Goal: Transaction & Acquisition: Purchase product/service

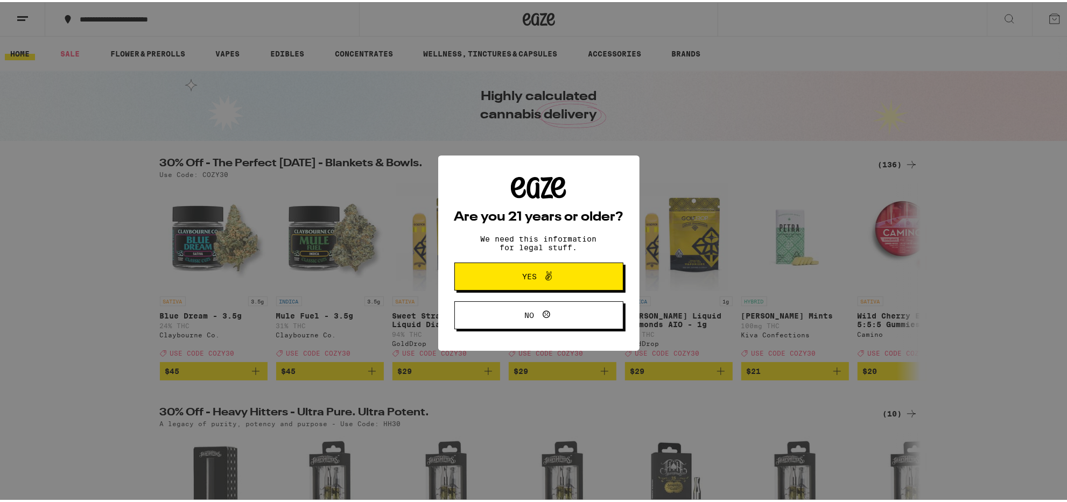
click at [559, 261] on button "Yes" at bounding box center [538, 275] width 169 height 28
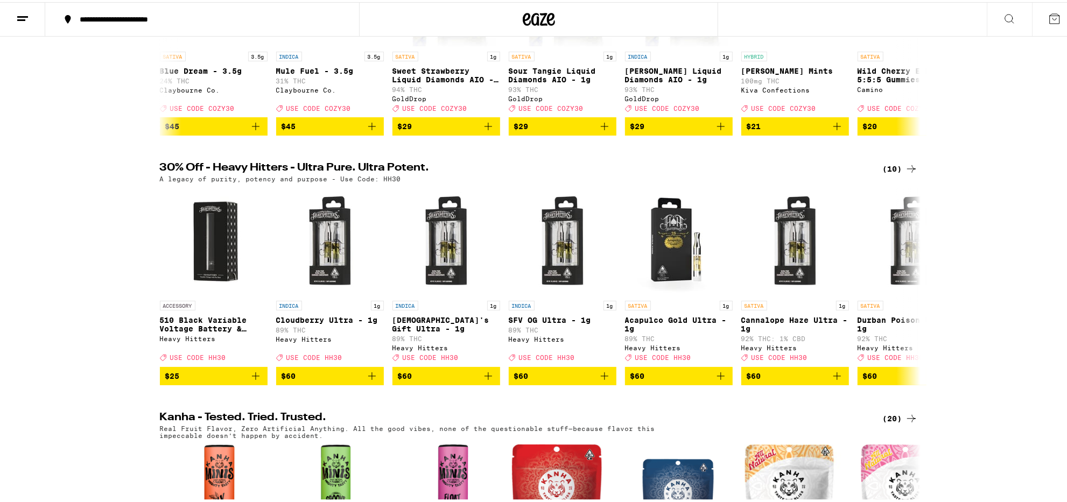
scroll to position [67, 0]
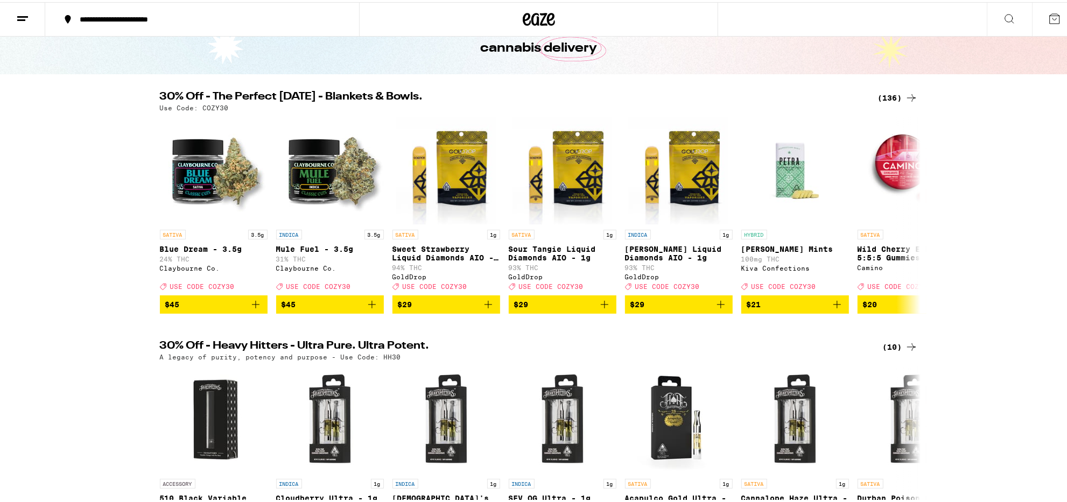
click at [890, 97] on div "(136)" at bounding box center [898, 95] width 40 height 13
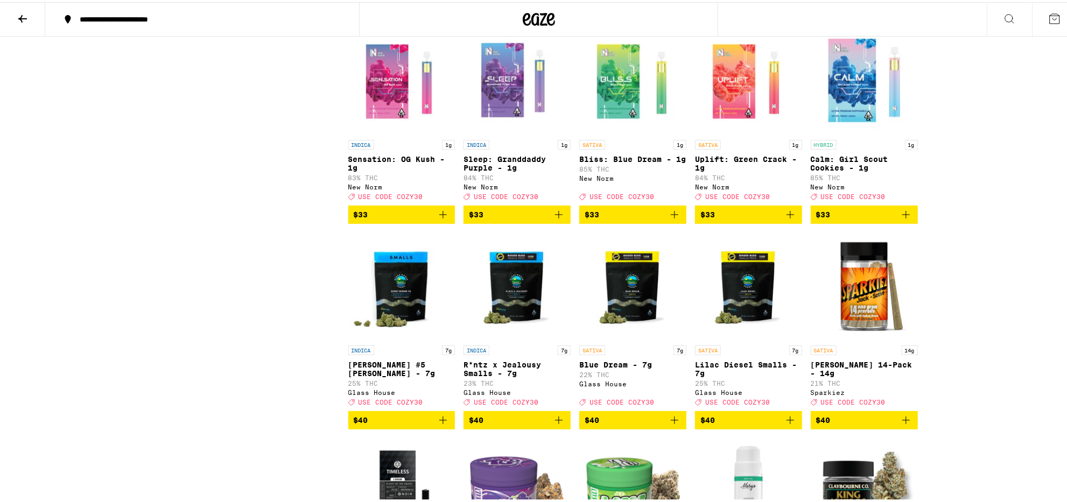
scroll to position [3298, 0]
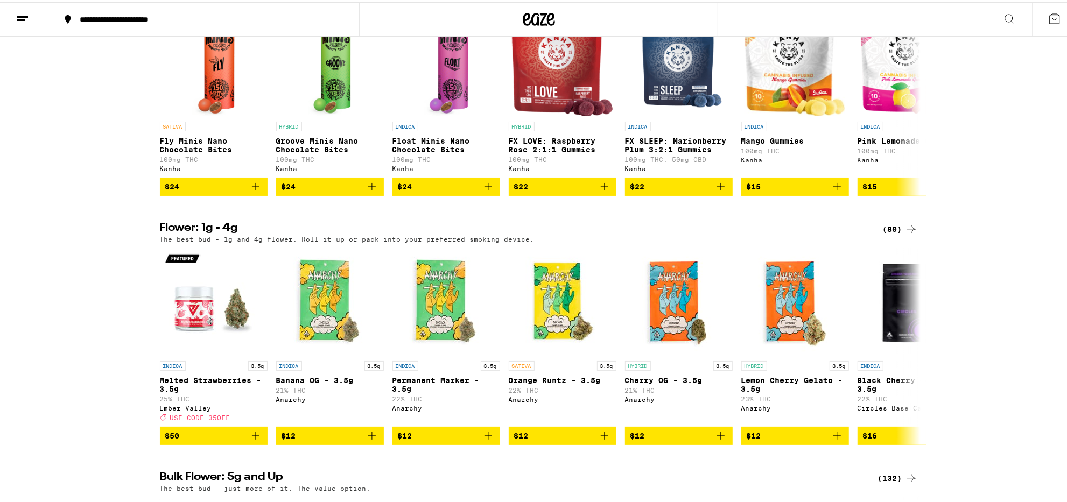
scroll to position [673, 0]
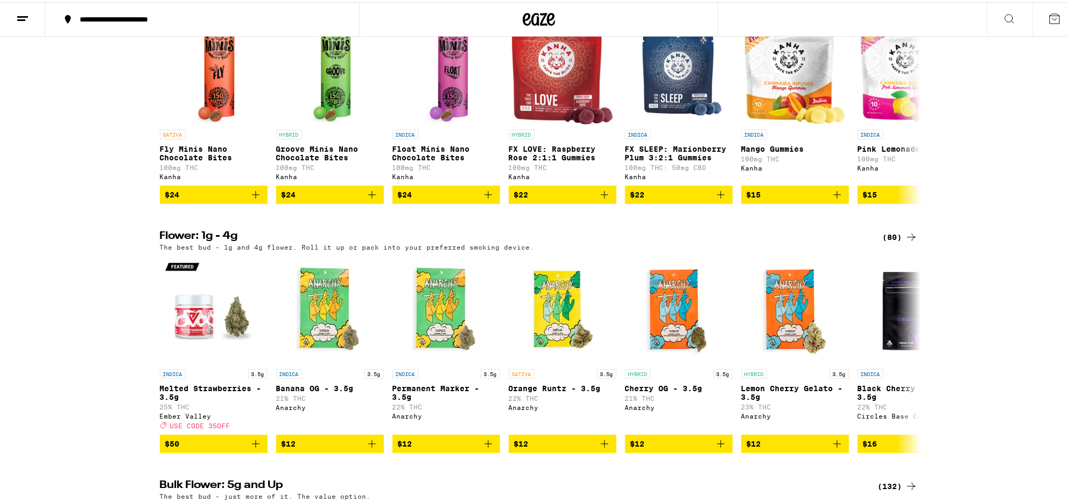
click at [895, 242] on div "(80)" at bounding box center [900, 235] width 35 height 13
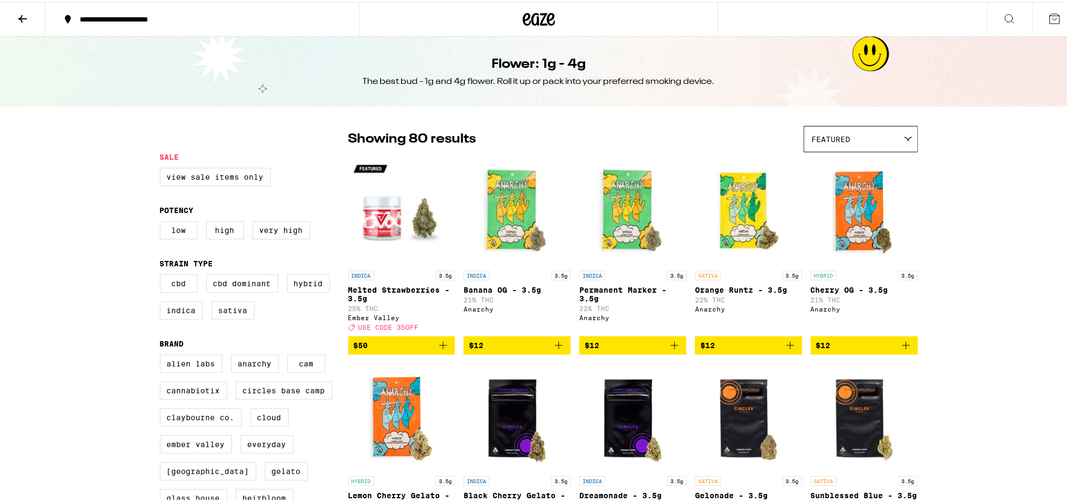
click at [1050, 17] on icon at bounding box center [1054, 16] width 13 height 13
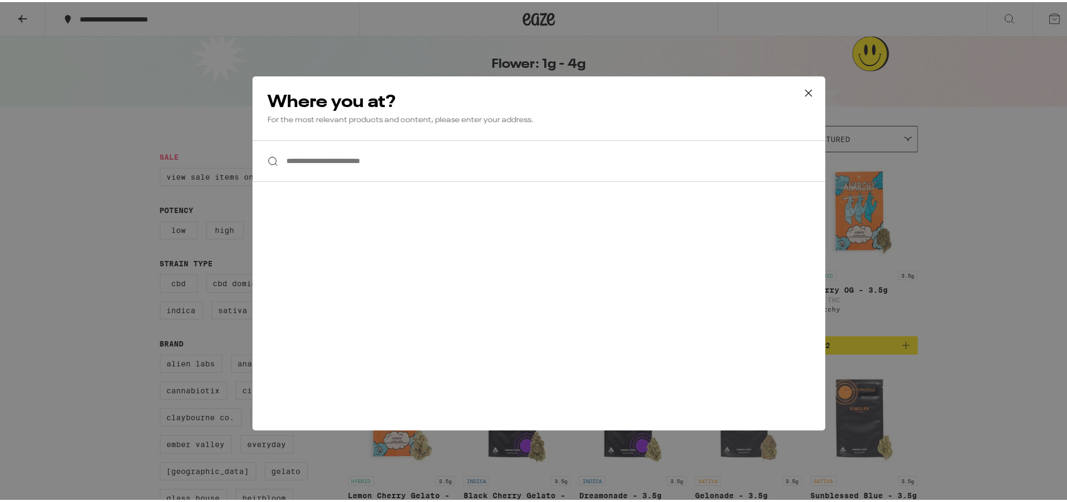
click at [804, 84] on icon at bounding box center [809, 91] width 16 height 16
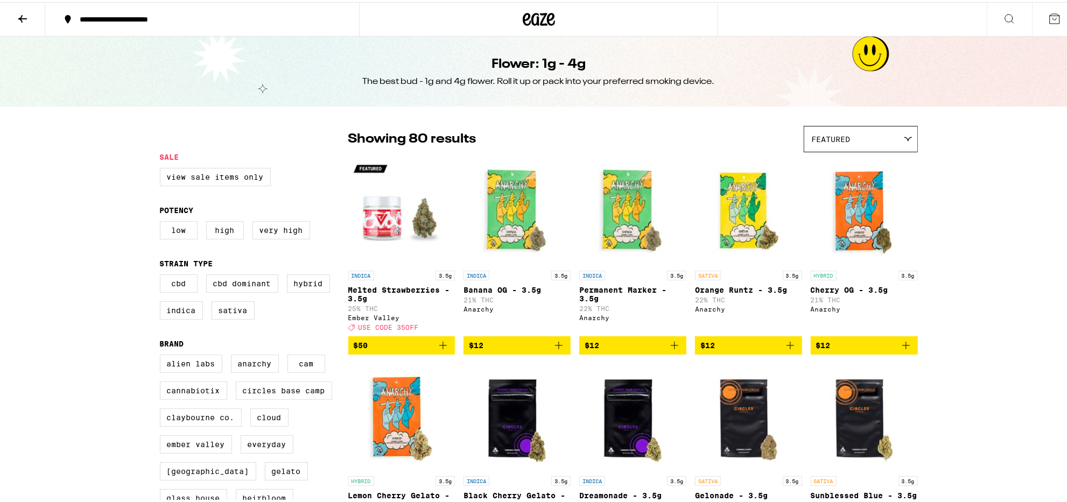
click at [17, 11] on icon at bounding box center [22, 16] width 13 height 13
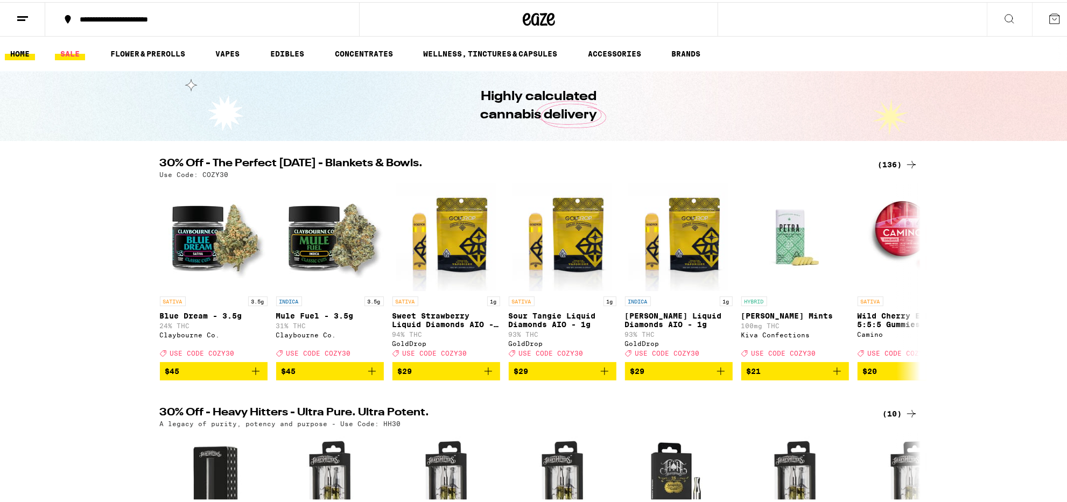
click at [65, 53] on link "SALE" at bounding box center [70, 51] width 30 height 13
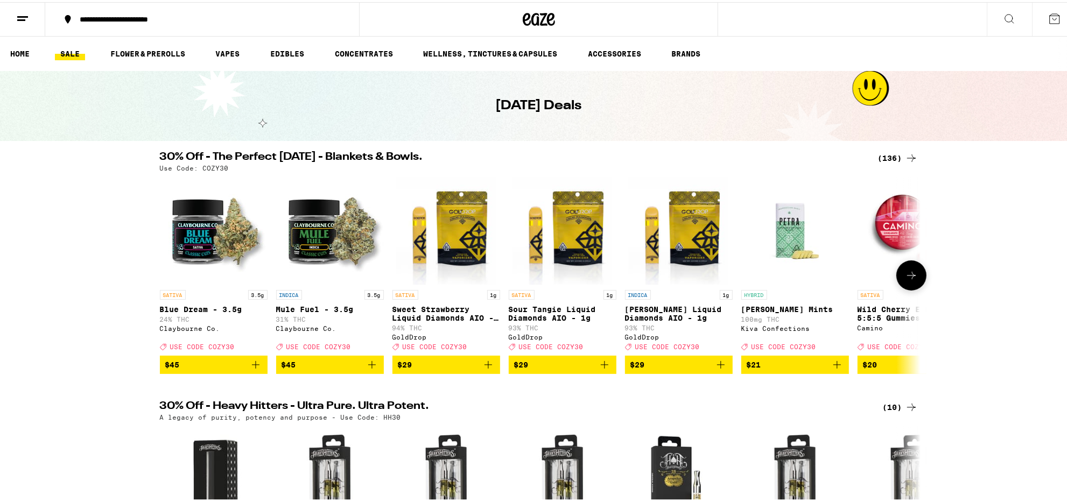
click at [580, 239] on img "Open page for Sour Tangie Liquid Diamonds AIO - 1g from GoldDrop" at bounding box center [563, 229] width 100 height 108
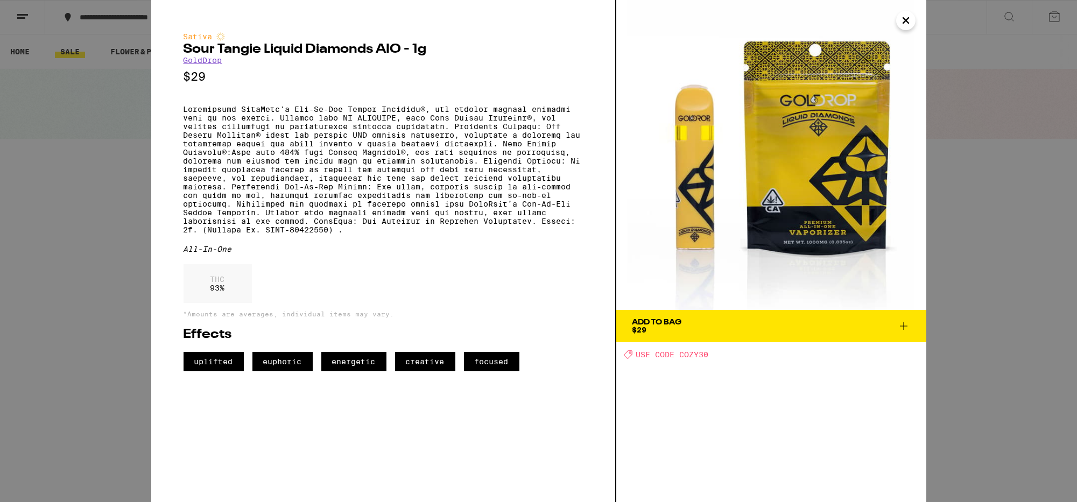
click at [907, 27] on icon "Close" at bounding box center [906, 20] width 13 height 16
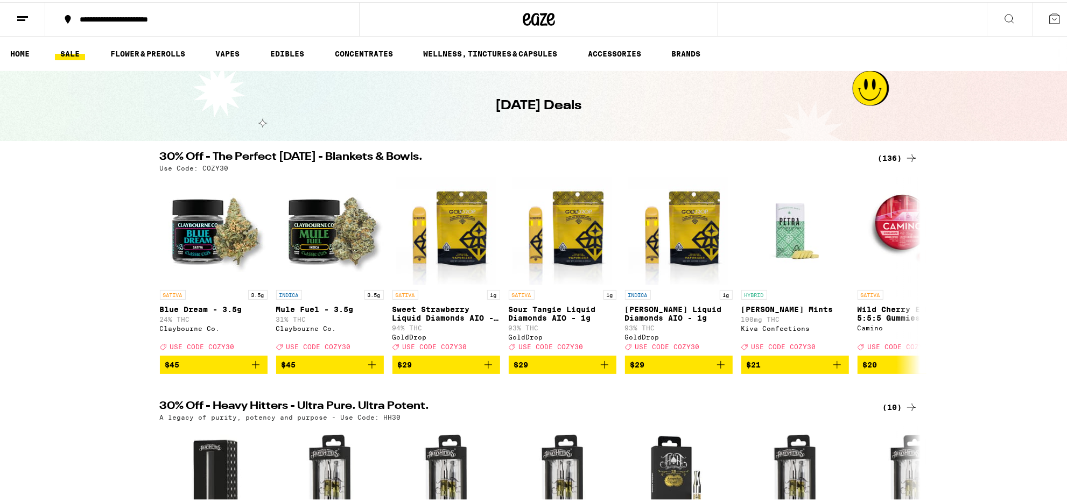
click at [1037, 12] on button at bounding box center [1054, 17] width 45 height 33
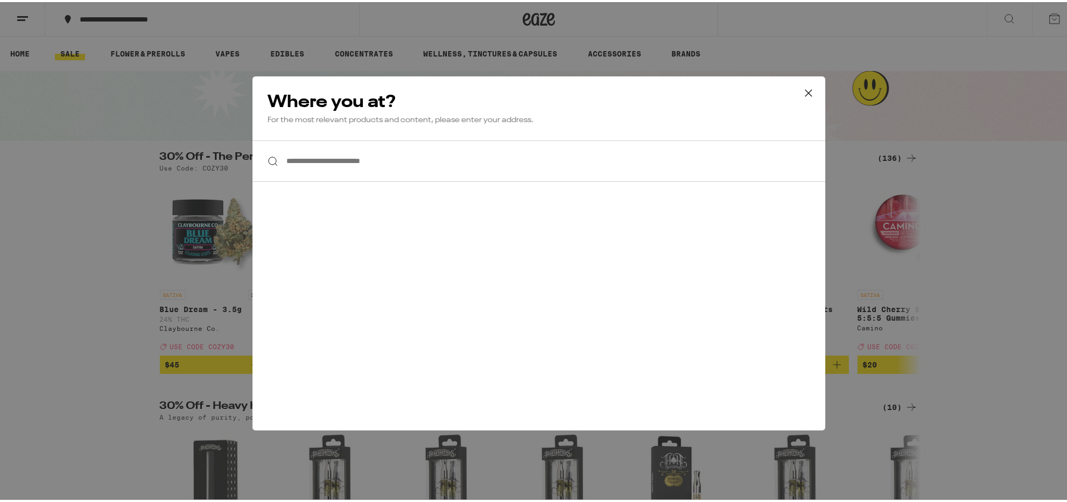
click at [450, 163] on input "**********" at bounding box center [539, 158] width 573 height 41
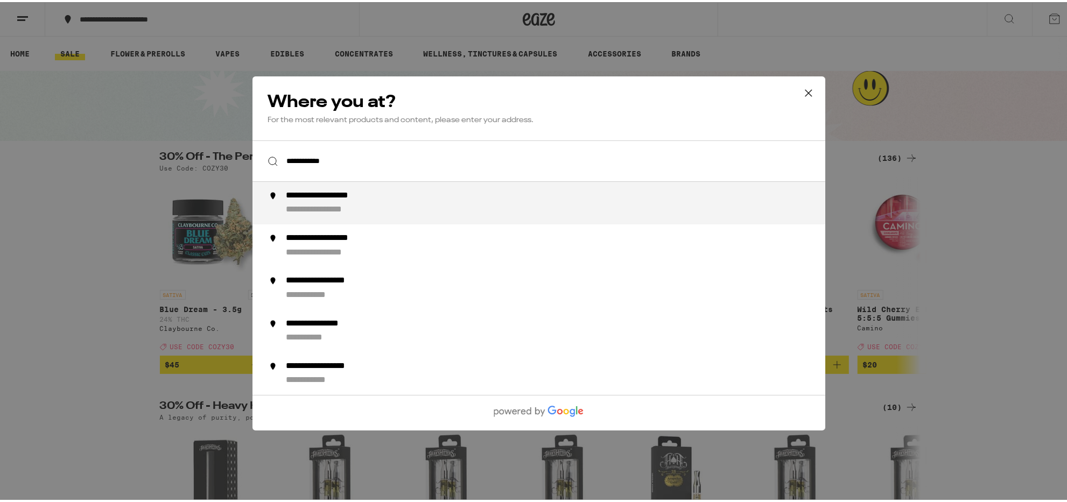
click at [411, 204] on div "**********" at bounding box center [559, 200] width 549 height 25
type input "**********"
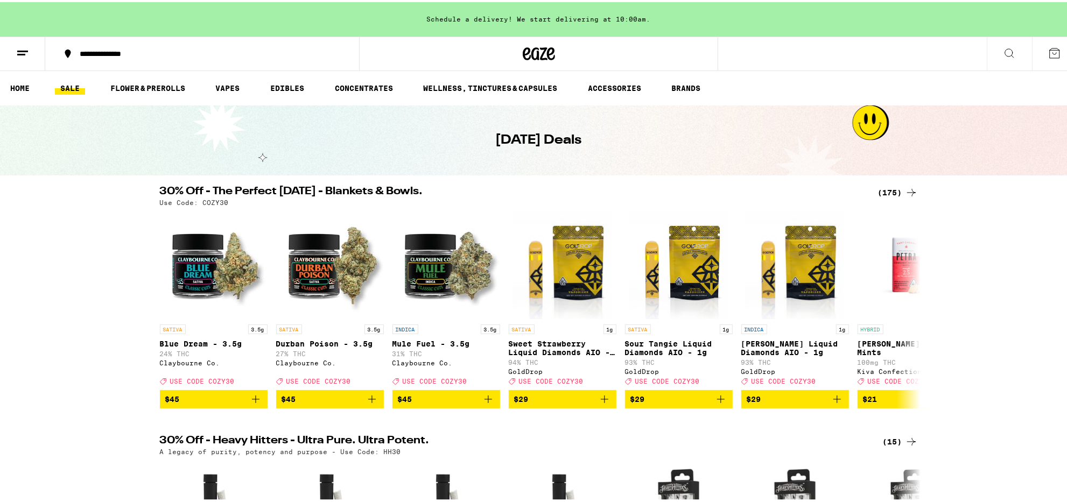
click at [1050, 51] on icon at bounding box center [1055, 51] width 10 height 10
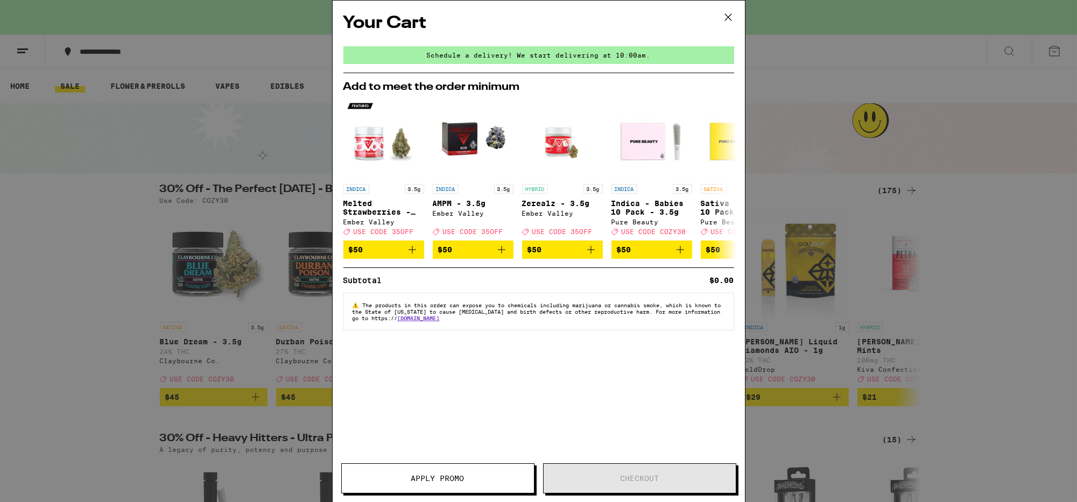
click at [723, 16] on icon at bounding box center [728, 17] width 16 height 16
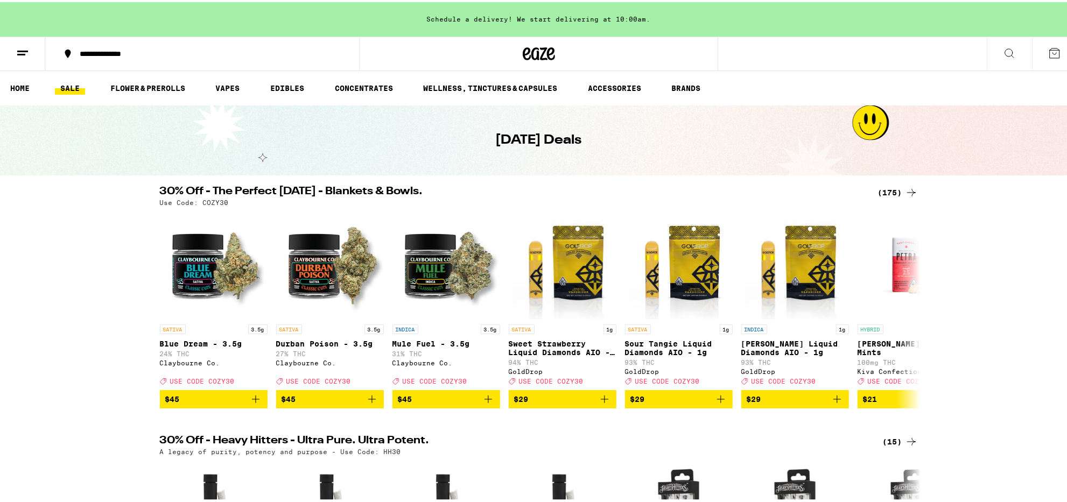
click at [27, 57] on icon at bounding box center [22, 51] width 13 height 13
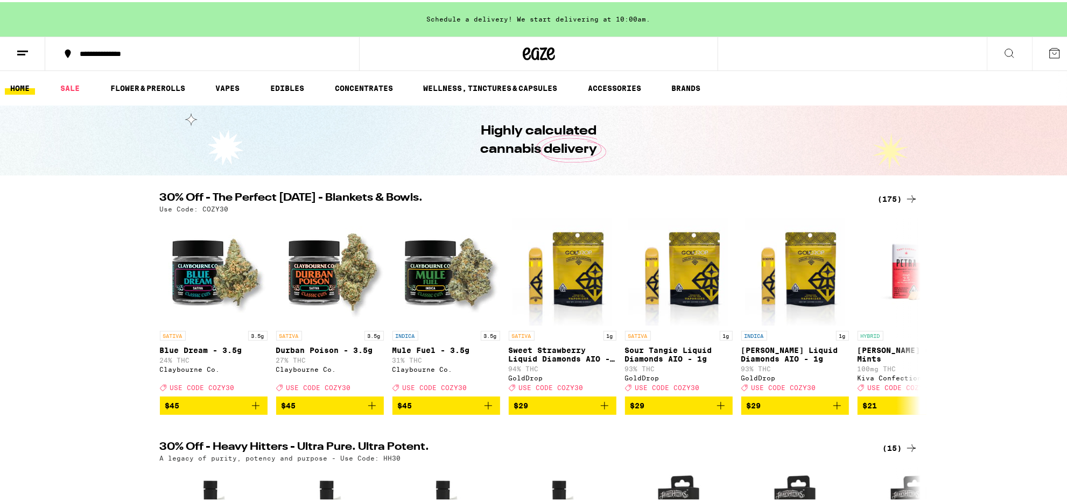
click at [27, 49] on line at bounding box center [22, 49] width 11 height 0
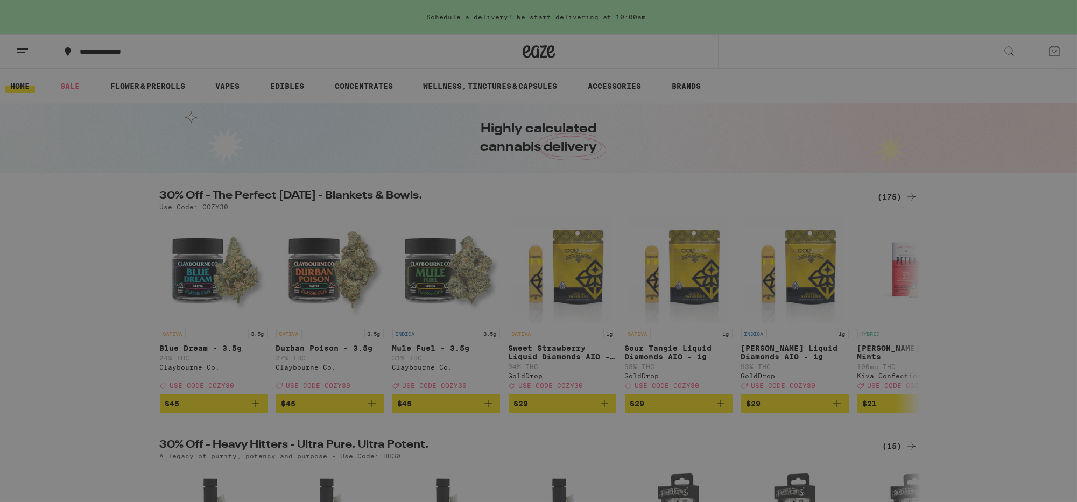
click at [132, 57] on span "Log In" at bounding box center [150, 57] width 102 height 8
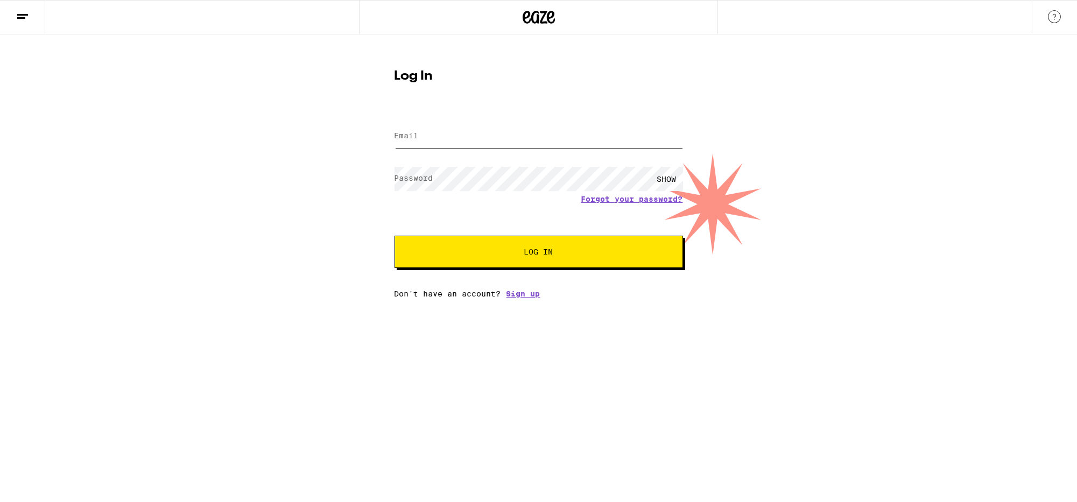
click at [470, 135] on input "Email" at bounding box center [539, 136] width 289 height 24
type input "krm_5182@yahoo.com"
click at [395, 236] on button "Log In" at bounding box center [539, 252] width 289 height 32
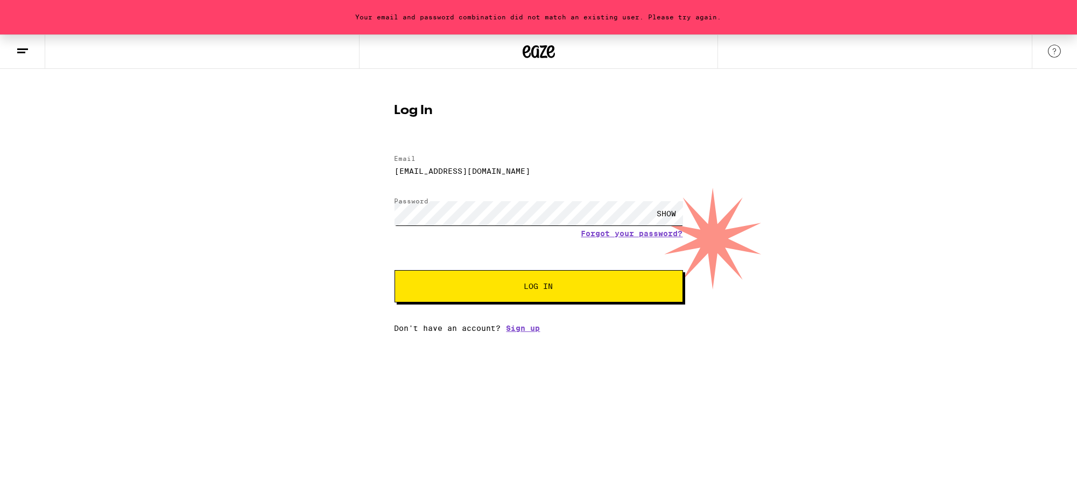
click at [395, 270] on button "Log In" at bounding box center [539, 286] width 289 height 32
click at [496, 279] on button "Log In" at bounding box center [539, 286] width 289 height 32
click at [581, 286] on span "Log In" at bounding box center [538, 287] width 201 height 8
